Goal: Task Accomplishment & Management: Complete application form

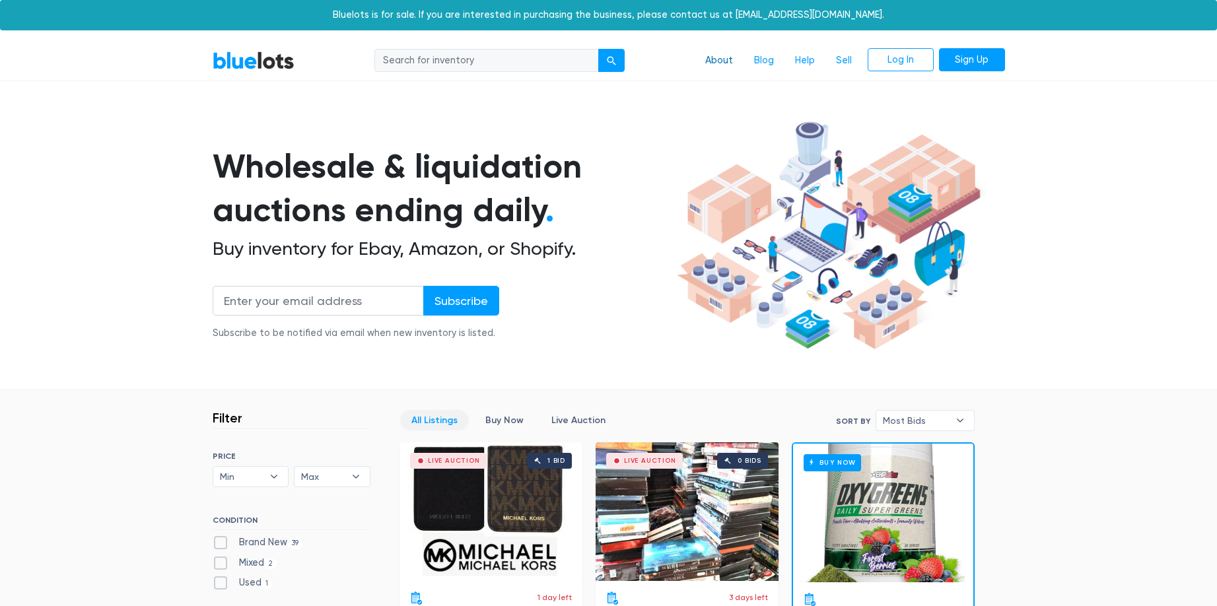
click at [726, 60] on link "About" at bounding box center [719, 60] width 49 height 25
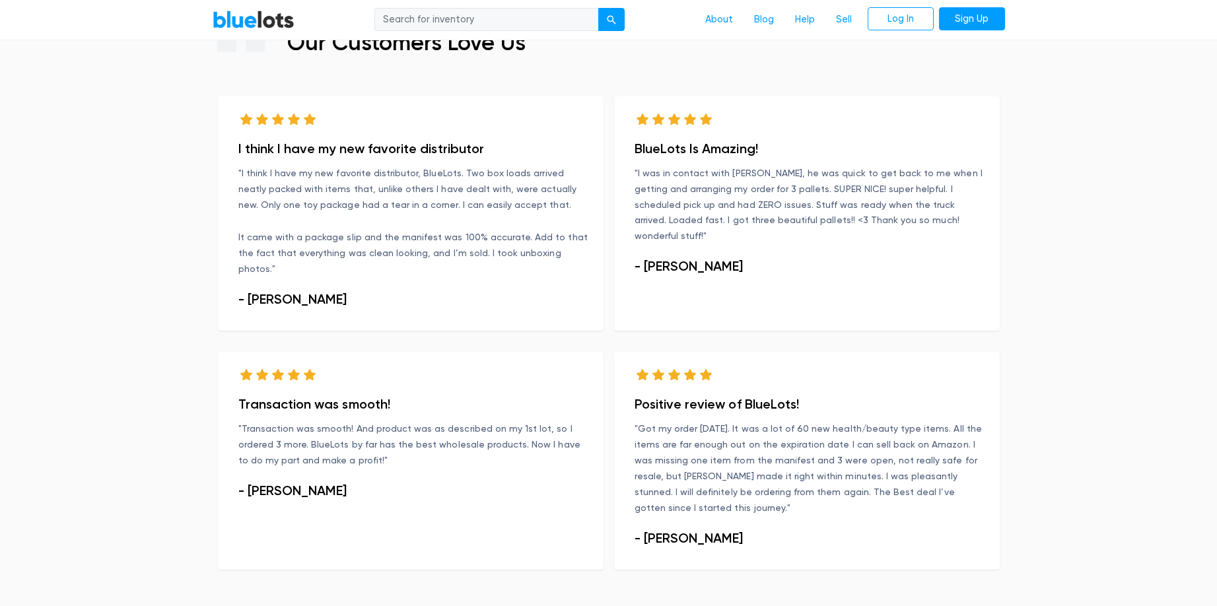
scroll to position [873, 0]
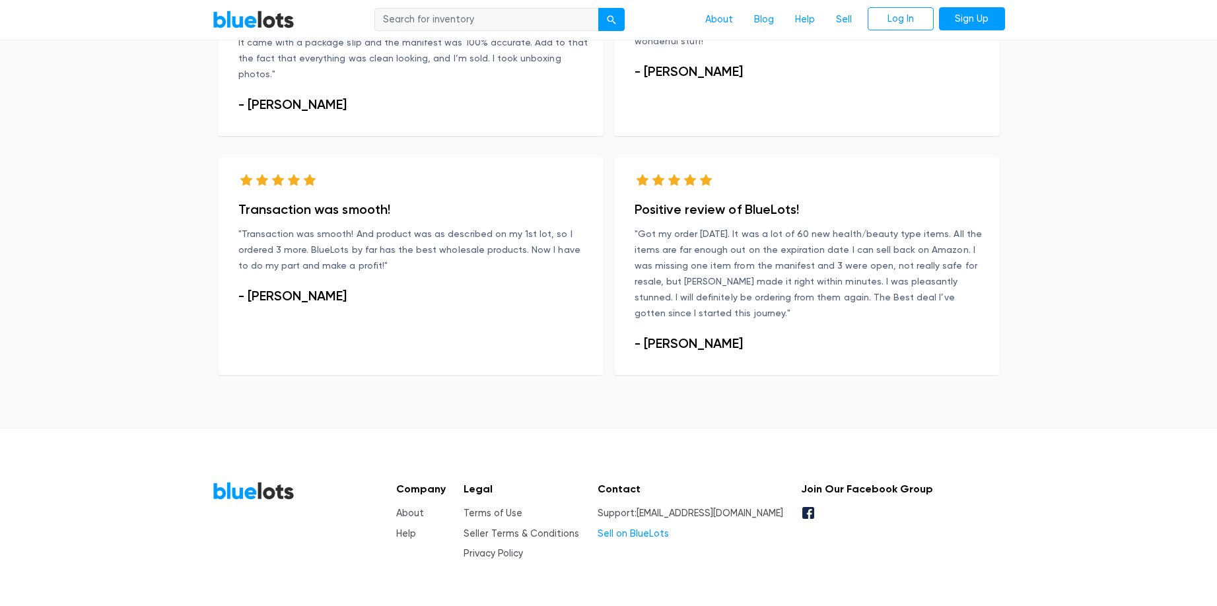
click at [648, 528] on link "Sell on BlueLots" at bounding box center [632, 533] width 71 height 11
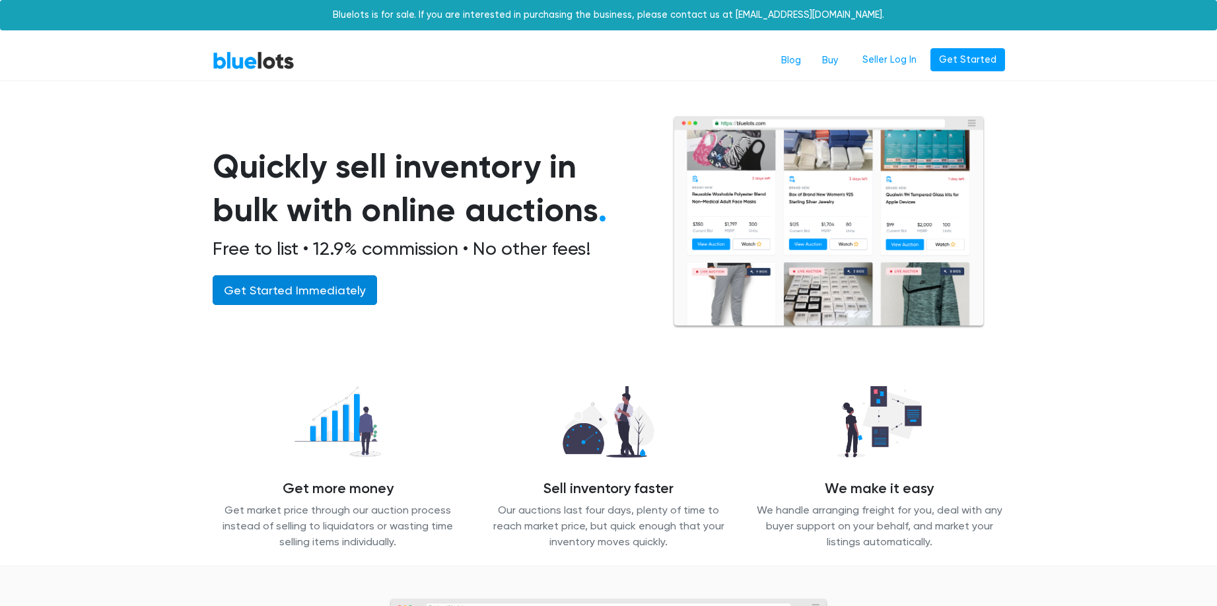
click at [337, 296] on link "Get Started Immediately" at bounding box center [295, 290] width 164 height 30
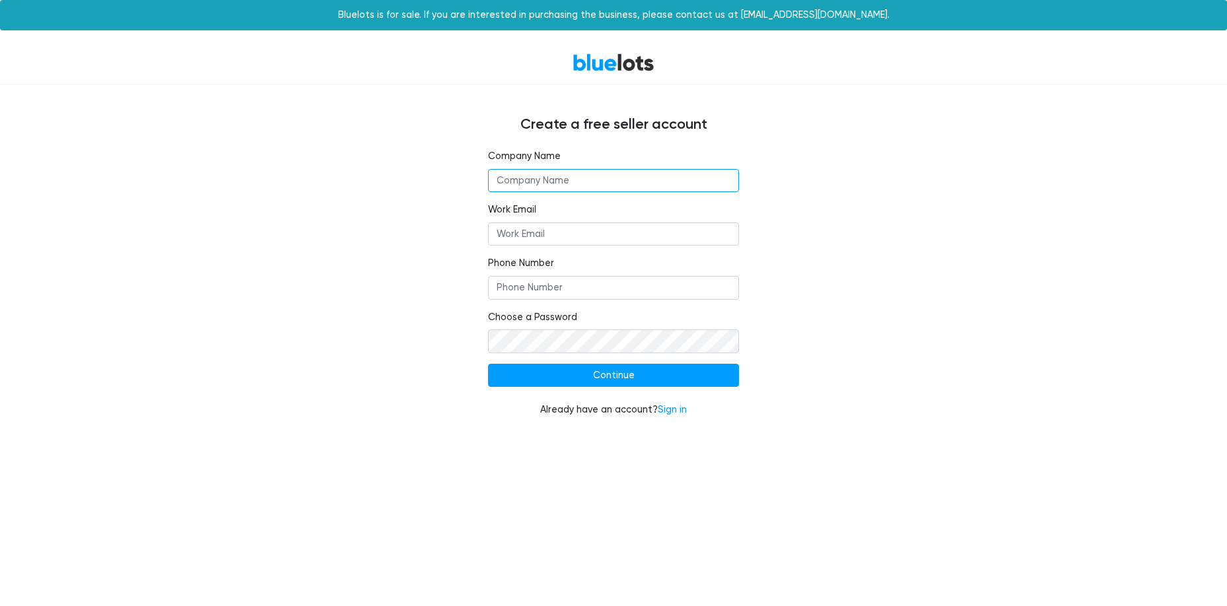
click at [632, 180] on input "text" at bounding box center [613, 181] width 251 height 24
type input "Victory international group"
type input "shelly@victoryintlgroup.com"
type input "8589270022"
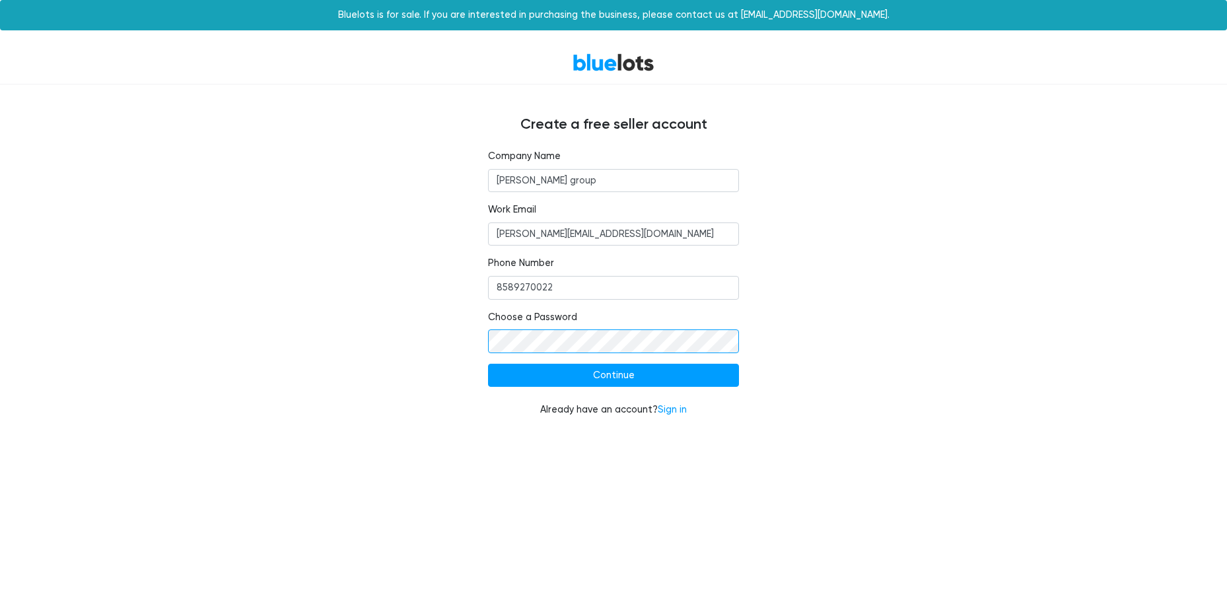
click at [488, 364] on input "Continue" at bounding box center [613, 376] width 251 height 24
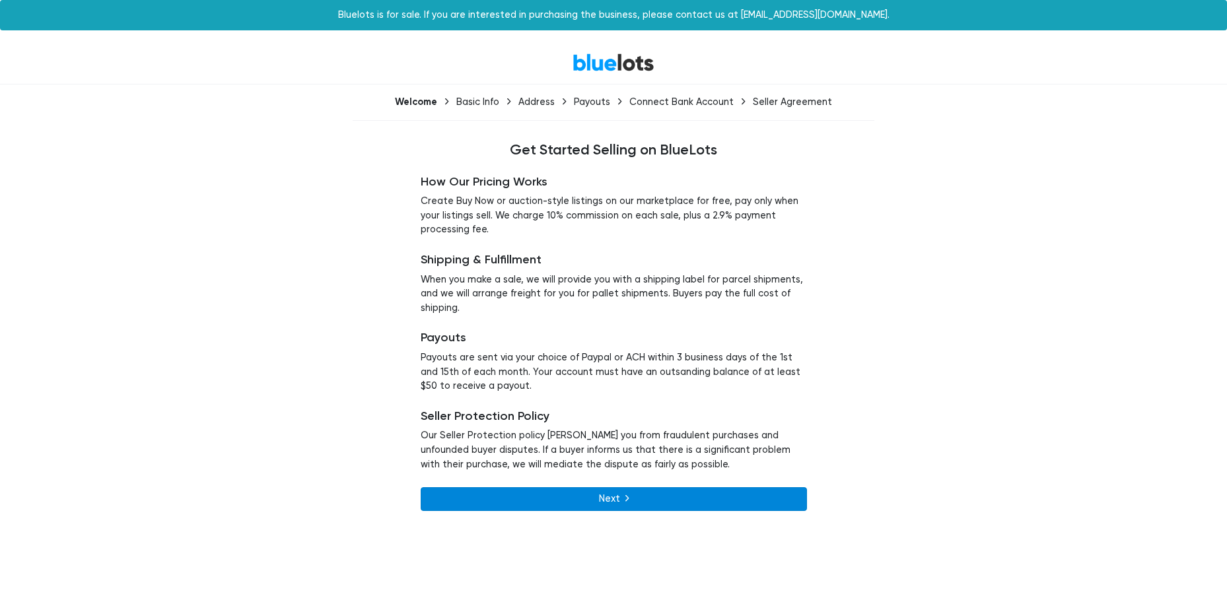
click at [671, 504] on link "Next" at bounding box center [614, 499] width 386 height 24
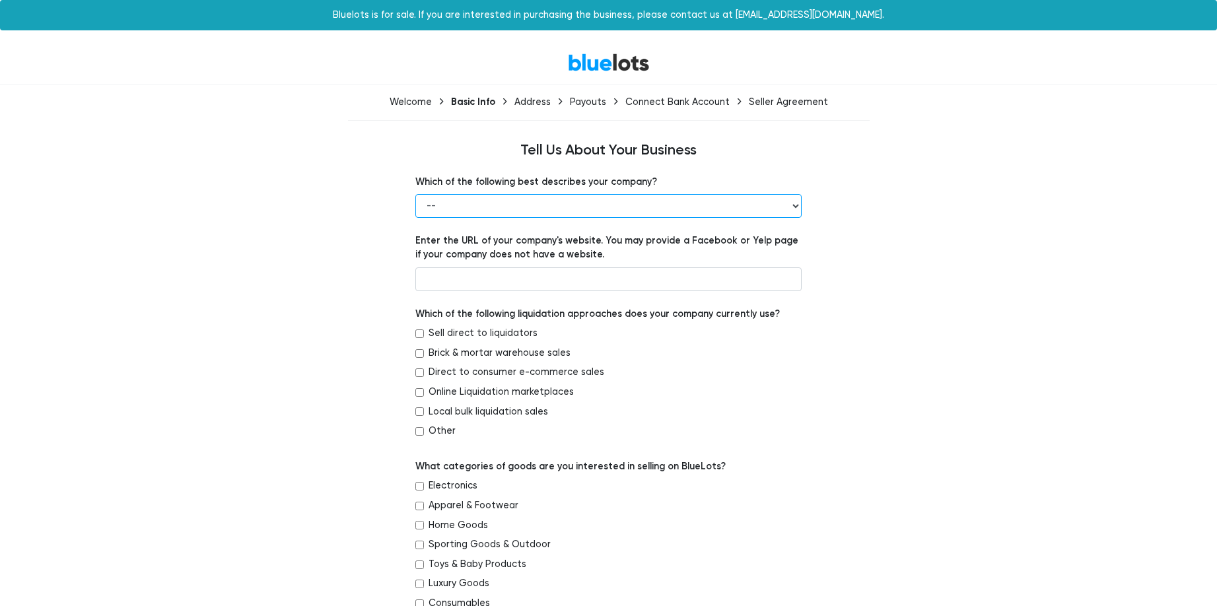
click at [561, 204] on select "-- Retailer Wholesaler Brand or Manufacturer Liquidator 3PL Other" at bounding box center [608, 206] width 386 height 24
select select "Wholesaler"
click at [415, 194] on select "-- Retailer Wholesaler Brand or Manufacturer Liquidator 3PL Other" at bounding box center [608, 206] width 386 height 24
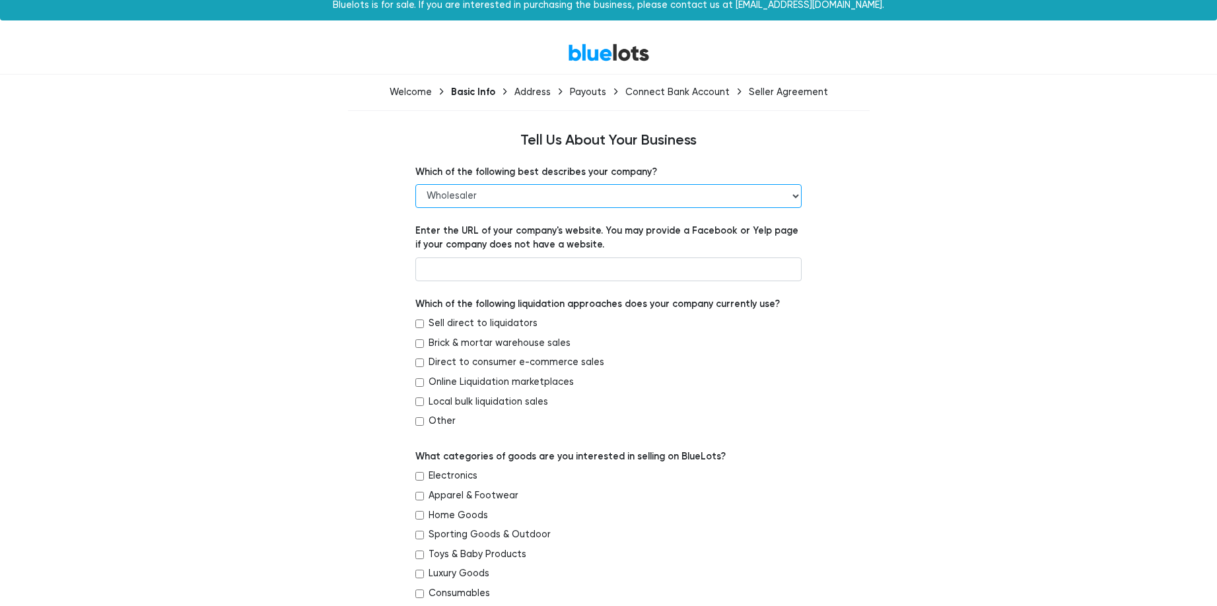
scroll to position [35, 0]
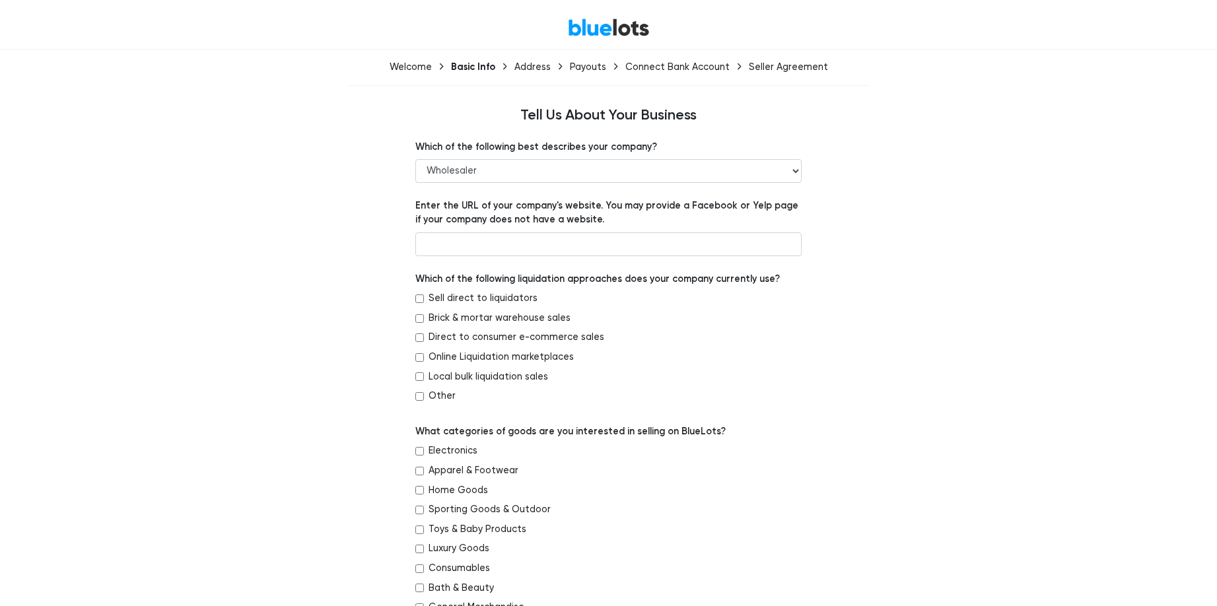
click at [488, 295] on label "Sell direct to liquidators" at bounding box center [482, 298] width 109 height 15
click at [424, 295] on input "Sell direct to liquidators" at bounding box center [419, 298] width 9 height 9
checkbox input "true"
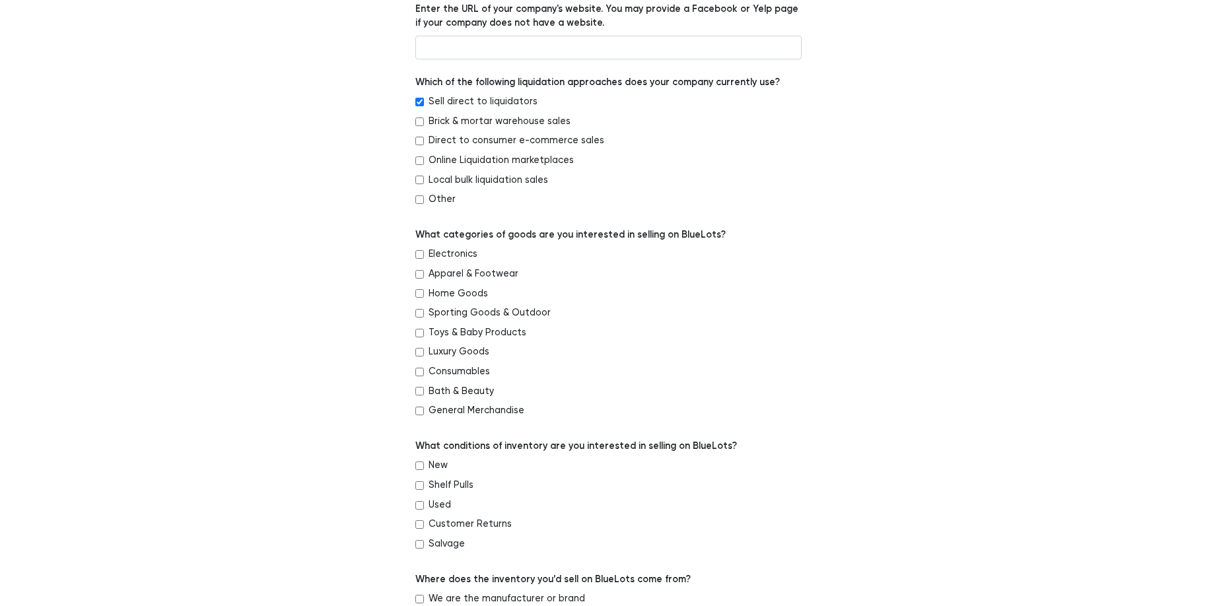
scroll to position [256, 0]
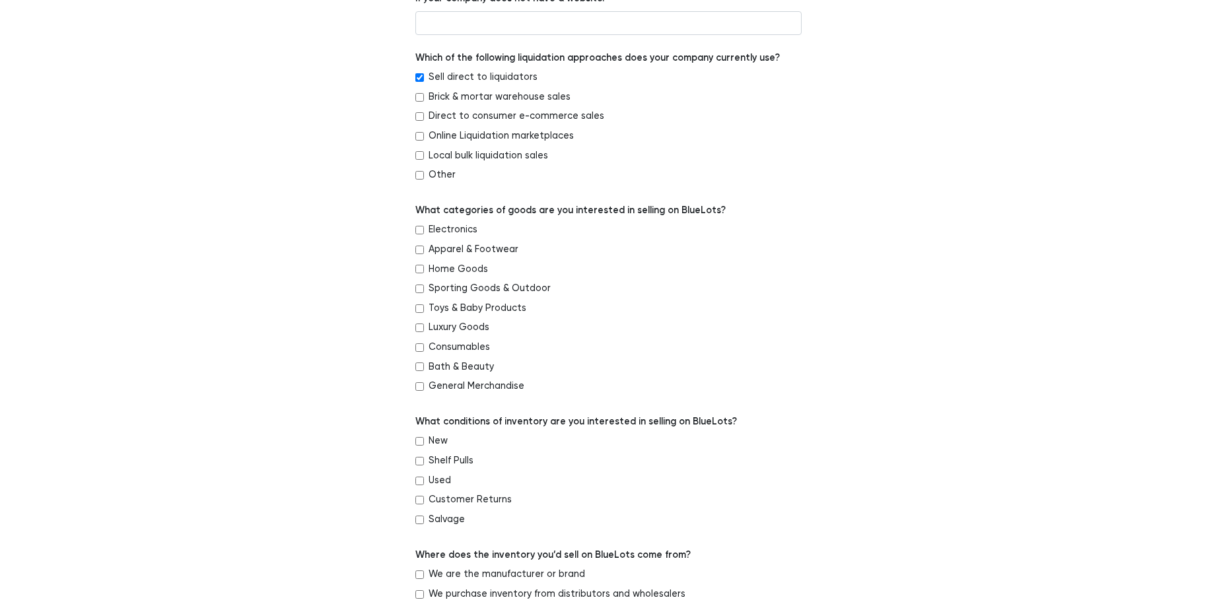
click at [469, 366] on label "Bath & Beauty" at bounding box center [460, 367] width 65 height 15
click at [424, 366] on input "Bath & Beauty" at bounding box center [419, 366] width 9 height 9
checkbox input "true"
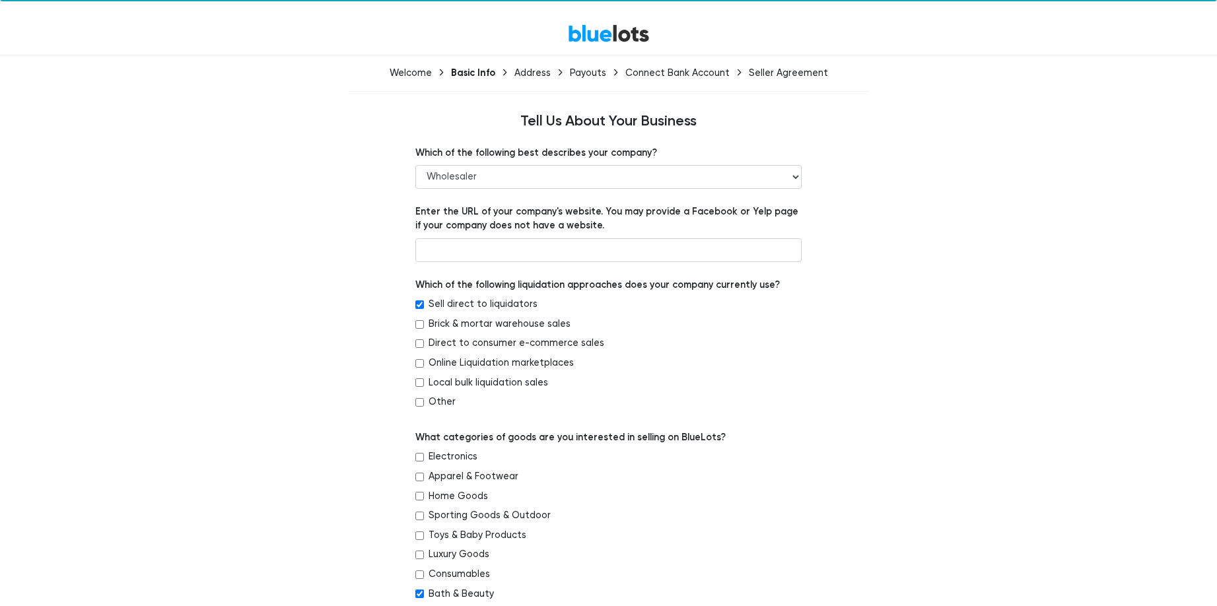
scroll to position [27, 0]
